Goal: Task Accomplishment & Management: Manage account settings

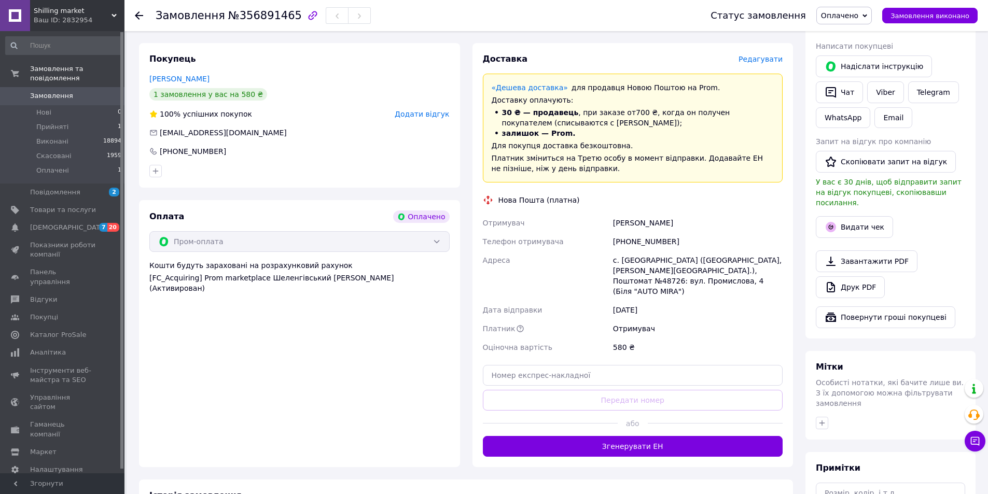
scroll to position [467, 0]
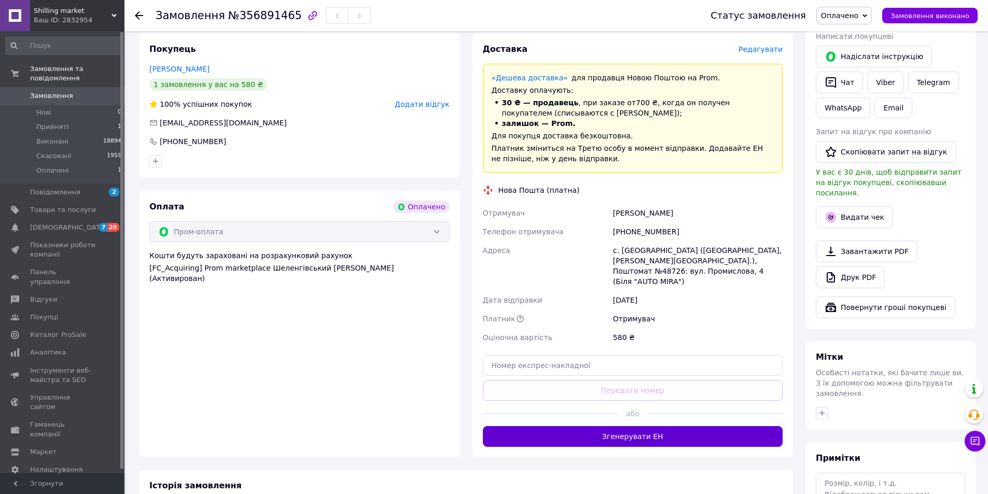
click at [623, 426] on button "Згенерувати ЕН" at bounding box center [633, 436] width 300 height 21
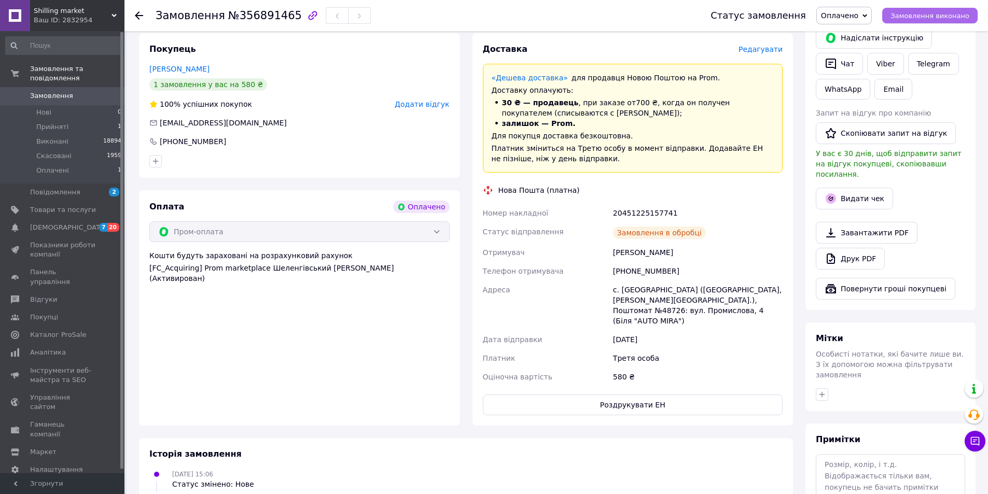
click at [934, 15] on span "Замовлення виконано" at bounding box center [929, 16] width 79 height 8
click at [857, 188] on button "Видати чек" at bounding box center [854, 199] width 77 height 22
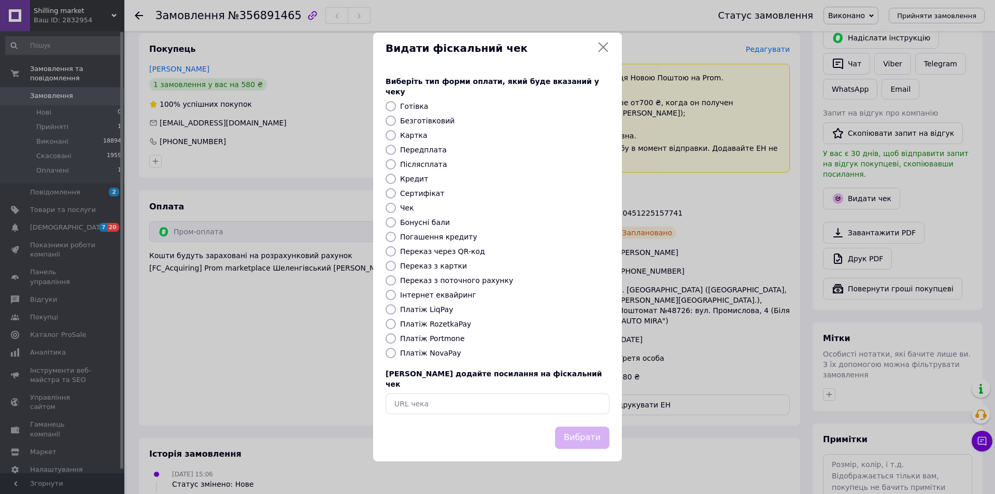
click at [392, 325] on input "Платіж RozetkaPay" at bounding box center [391, 324] width 10 height 10
radio input "true"
click at [572, 427] on button "Вибрати" at bounding box center [582, 438] width 54 height 22
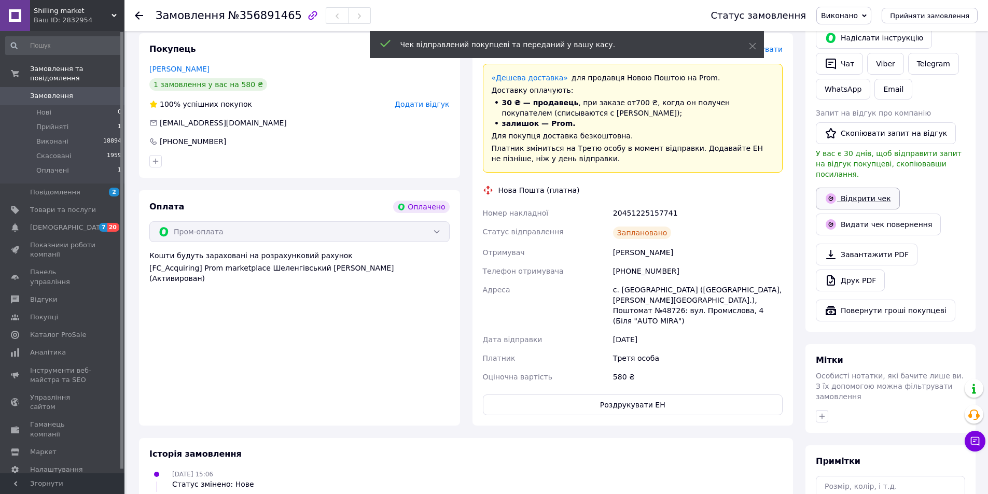
click at [868, 188] on link "Відкрити чек" at bounding box center [858, 199] width 84 height 22
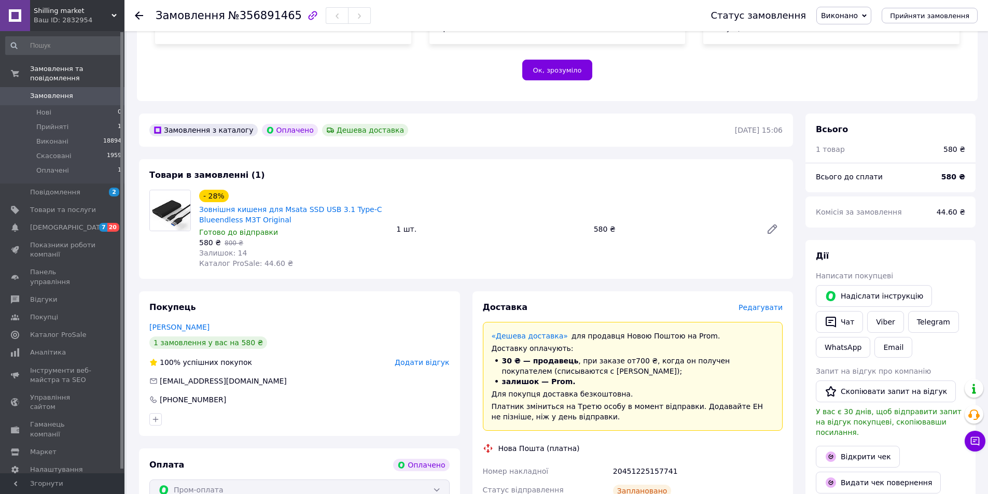
scroll to position [207, 0]
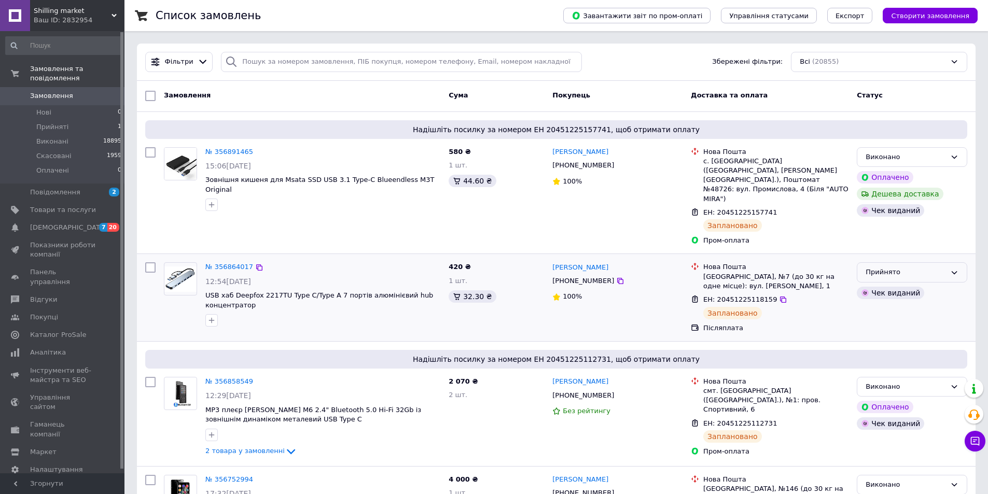
click at [889, 267] on div "Прийнято" at bounding box center [905, 272] width 80 height 11
click at [882, 285] on li "Виконано" at bounding box center [911, 294] width 109 height 19
